Goal: Find specific page/section: Find specific page/section

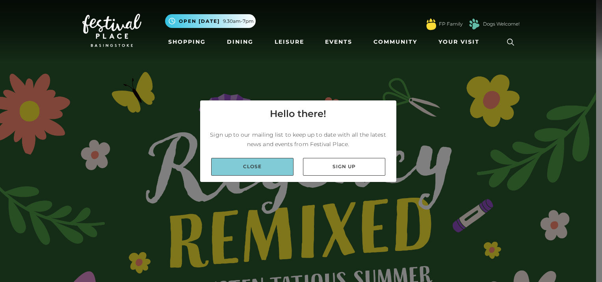
click at [272, 167] on link "Close" at bounding box center [252, 167] width 82 height 18
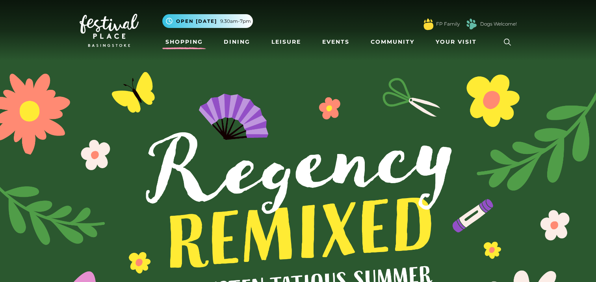
click at [189, 43] on link "Shopping" at bounding box center [184, 42] width 44 height 15
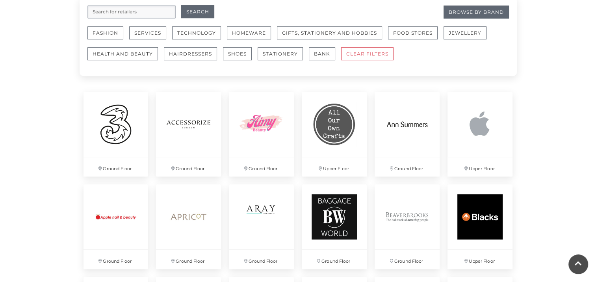
scroll to position [512, 0]
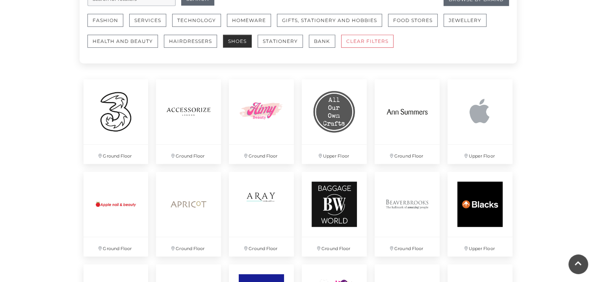
click at [237, 41] on button "Shoes" at bounding box center [237, 41] width 29 height 13
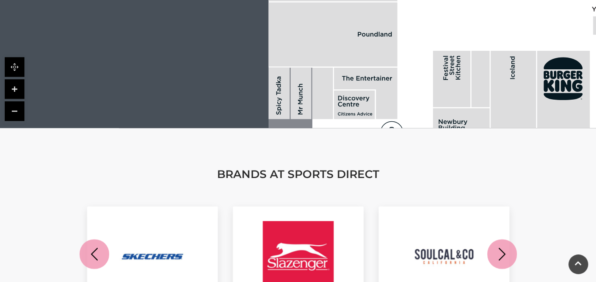
scroll to position [749, 0]
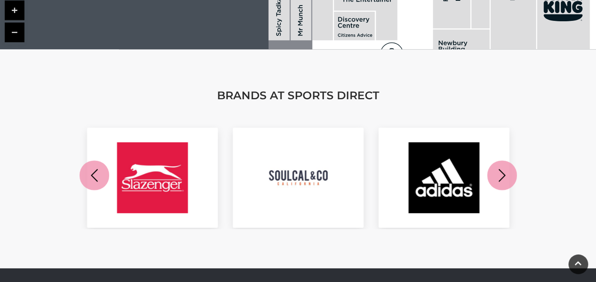
click at [506, 168] on icon "button" at bounding box center [502, 175] width 15 height 15
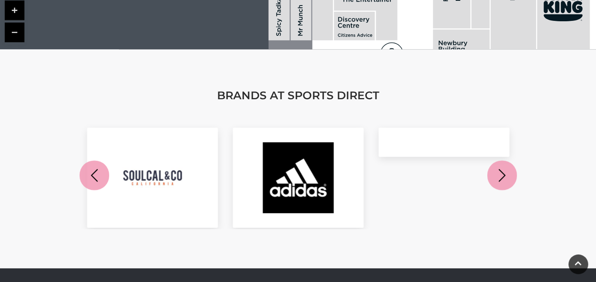
click at [506, 168] on icon "button" at bounding box center [502, 175] width 15 height 15
